Goal: Transaction & Acquisition: Purchase product/service

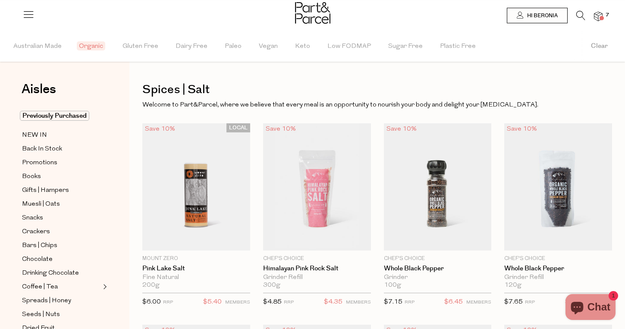
click at [596, 13] on img at bounding box center [598, 17] width 9 height 10
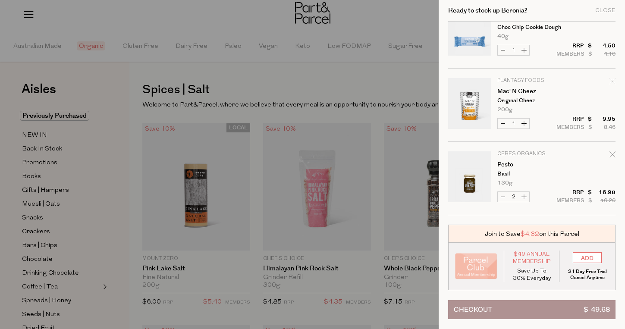
scroll to position [246, 0]
click at [610, 80] on icon "Remove Mac' N Cheez" at bounding box center [613, 81] width 6 height 6
type input "Add Membership"
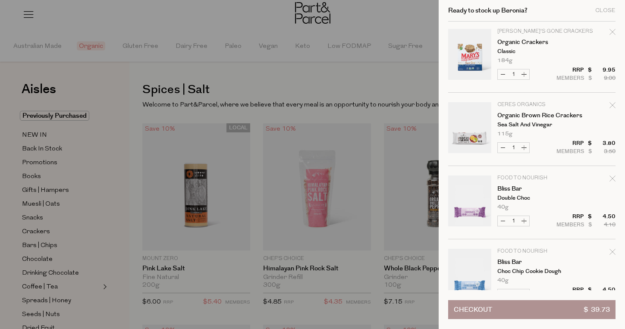
scroll to position [0, 0]
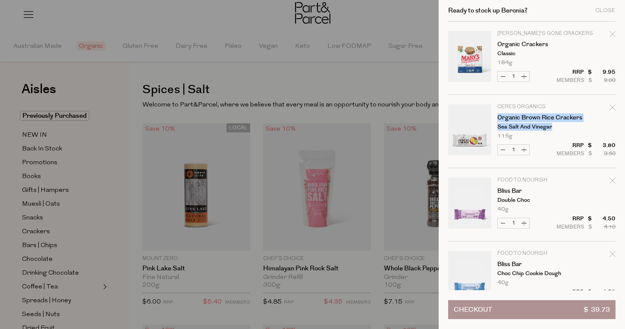
drag, startPoint x: 495, startPoint y: 114, endPoint x: 555, endPoint y: 125, distance: 60.9
click at [555, 125] on tr "Ceres Organics Organic Brown Rice Crackers Sea Salt and Vinegar 115g Only 9 Ava…" at bounding box center [531, 136] width 167 height 64
copy td "Organic Brown Rice Crackers Sea Salt and Vinegar"
drag, startPoint x: 516, startPoint y: 53, endPoint x: 499, endPoint y: 45, distance: 19.3
click at [499, 45] on td "[PERSON_NAME]'s Gone Crackers Organic Crackers Classic 184g Only 29 Available" at bounding box center [556, 48] width 118 height 35
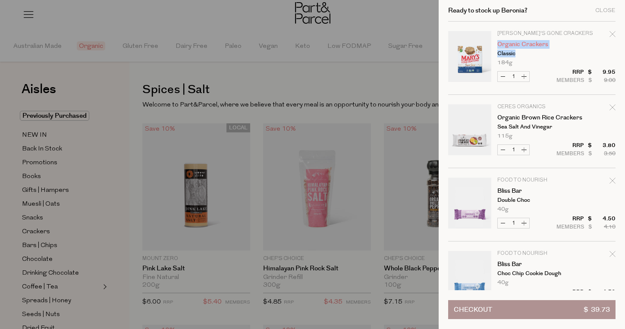
copy td "Organic Crackers Classic"
click at [527, 47] on link "Organic Crackers" at bounding box center [530, 44] width 67 height 6
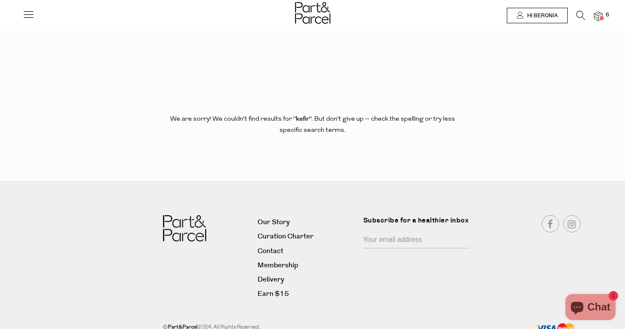
click at [32, 20] on link at bounding box center [28, 17] width 12 height 9
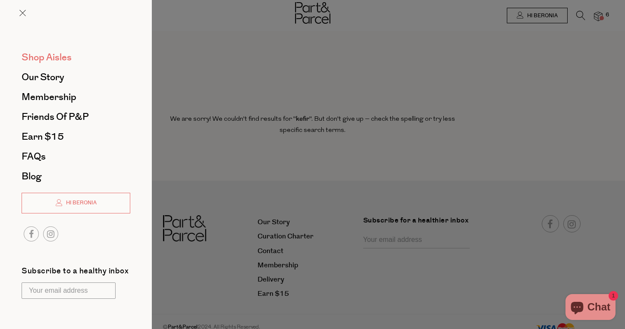
click at [42, 59] on span "Shop Aisles" at bounding box center [47, 57] width 50 height 14
